Goal: Information Seeking & Learning: Learn about a topic

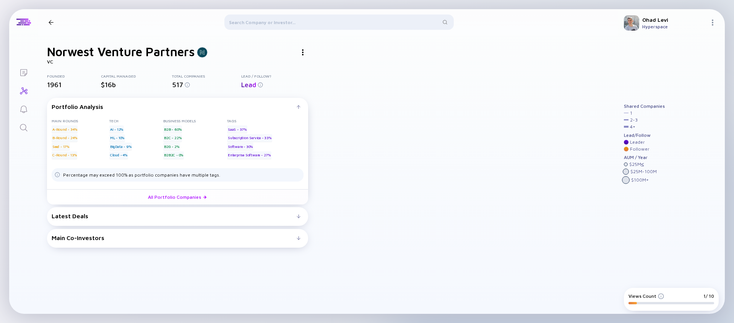
click at [273, 19] on div at bounding box center [338, 24] width 229 height 18
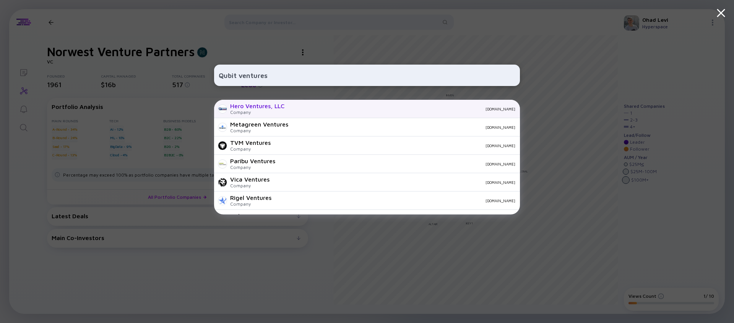
type input "Qubit ventures"
click at [246, 105] on div "Hero Ventures, LLC" at bounding box center [257, 105] width 54 height 7
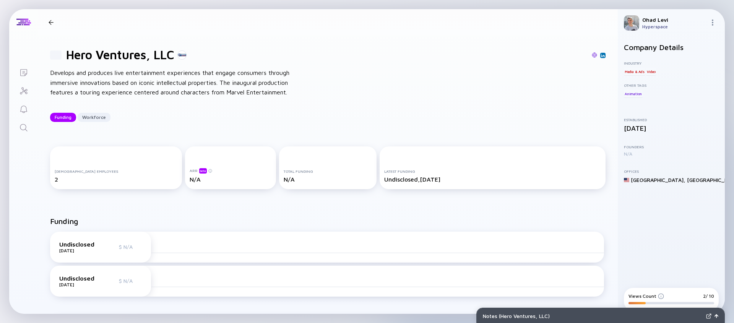
click at [53, 21] on div at bounding box center [51, 22] width 5 height 5
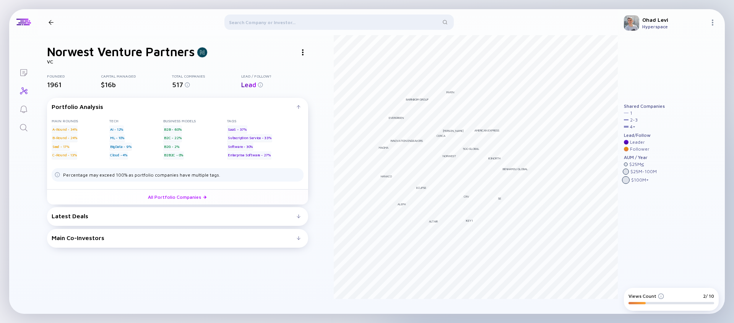
click at [252, 23] on div at bounding box center [338, 24] width 229 height 18
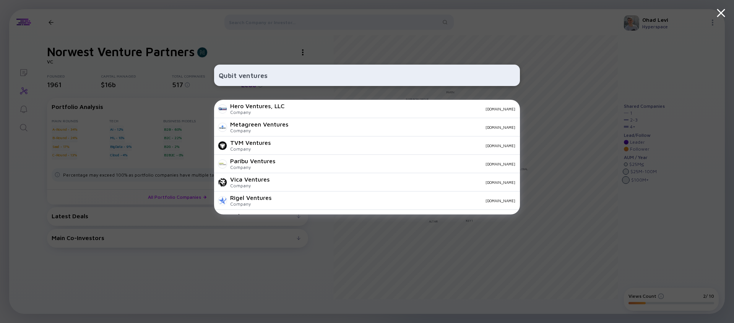
drag, startPoint x: 279, startPoint y: 73, endPoint x: 241, endPoint y: 75, distance: 37.9
click at [241, 75] on input "Qubit ventures" at bounding box center [367, 75] width 297 height 14
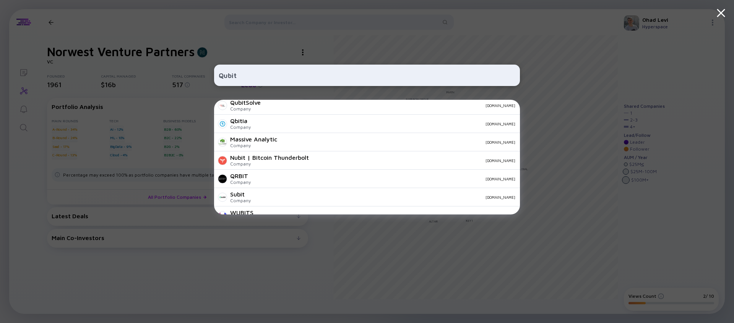
scroll to position [202, 0]
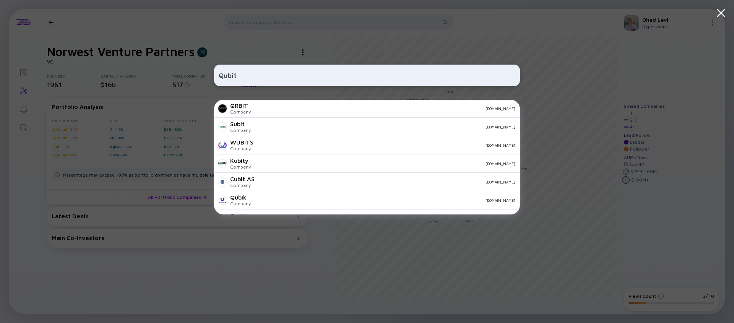
type input "Qubit"
click at [31, 41] on div "Qubit Qubit Pharmaceuticals Company [DOMAIN_NAME] Coveo Qubit. Company [DOMAIN_…" at bounding box center [367, 161] width 734 height 323
